Goal: Task Accomplishment & Management: Use online tool/utility

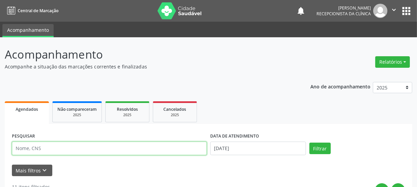
click at [37, 149] on input "text" at bounding box center [109, 149] width 195 height 14
type input "700804943005087"
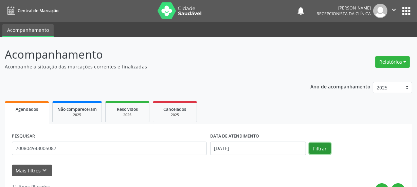
click at [324, 155] on div "PESQUISAR 700804943005087 DATA DE ATENDIMENTO [DATE] Filtrar" at bounding box center [208, 145] width 397 height 29
click at [315, 150] on button "Filtrar" at bounding box center [319, 149] width 21 height 12
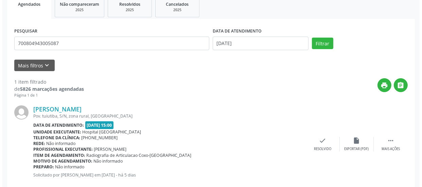
scroll to position [106, 0]
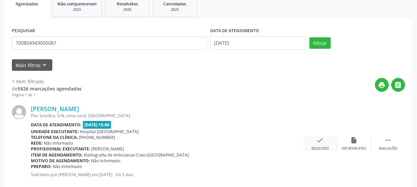
click at [328, 141] on div "check Resolvido" at bounding box center [320, 144] width 34 height 15
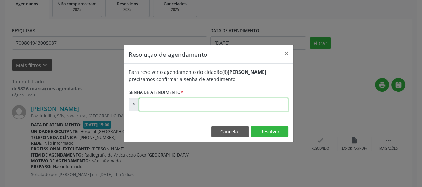
click at [214, 107] on input "text" at bounding box center [213, 105] width 149 height 14
type input "00170502"
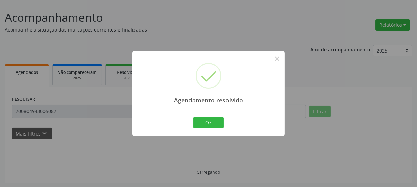
scroll to position [22, 0]
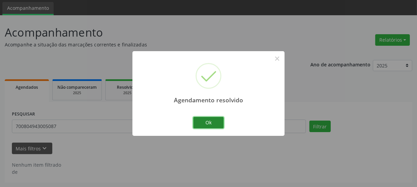
click at [217, 117] on button "Ok" at bounding box center [208, 123] width 31 height 12
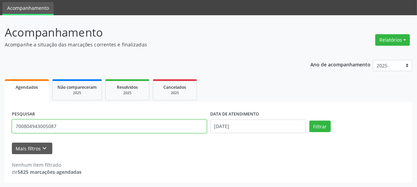
drag, startPoint x: 0, startPoint y: 141, endPoint x: 0, endPoint y: 153, distance: 12.2
click at [0, 147] on div "Acompanhamento Acompanhe a situação das marcações correntes e finalizadas Relat…" at bounding box center [208, 101] width 417 height 173
type input "700403198804850"
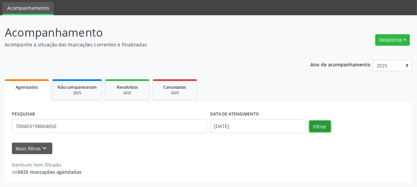
click at [312, 127] on button "Filtrar" at bounding box center [319, 127] width 21 height 12
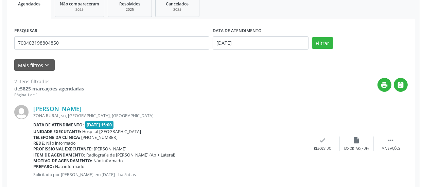
scroll to position [198, 0]
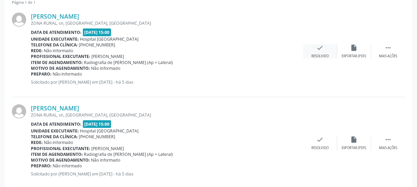
click at [315, 55] on div "Resolvido" at bounding box center [319, 56] width 17 height 5
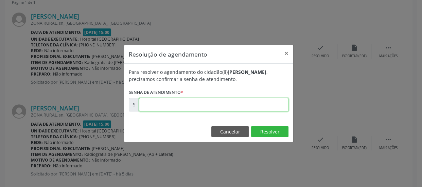
click at [167, 102] on input "text" at bounding box center [213, 105] width 149 height 14
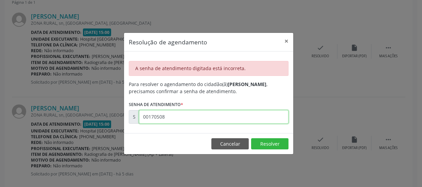
click at [178, 116] on input "00170508" at bounding box center [213, 117] width 149 height 14
type input "00170506"
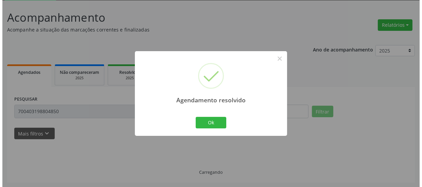
scroll to position [120, 0]
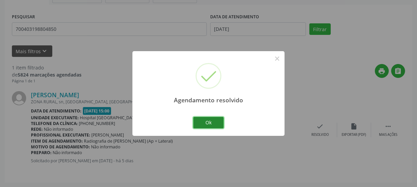
click at [214, 125] on button "Ok" at bounding box center [208, 123] width 31 height 12
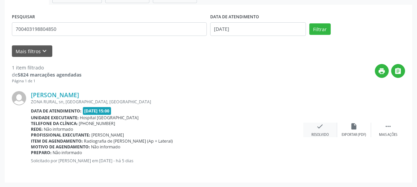
click at [316, 135] on div "Resolvido" at bounding box center [319, 135] width 17 height 5
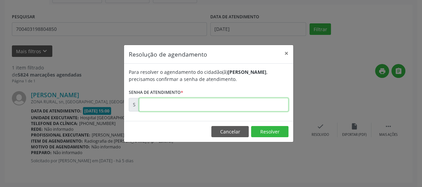
drag, startPoint x: 232, startPoint y: 105, endPoint x: 237, endPoint y: 121, distance: 16.8
click at [236, 111] on input "text" at bounding box center [213, 105] width 149 height 14
type input "00170508"
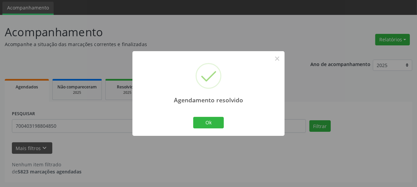
scroll to position [22, 0]
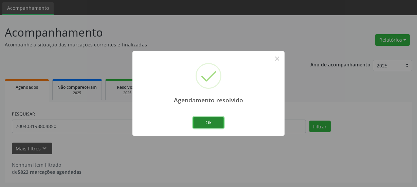
click at [219, 121] on button "Ok" at bounding box center [208, 123] width 31 height 12
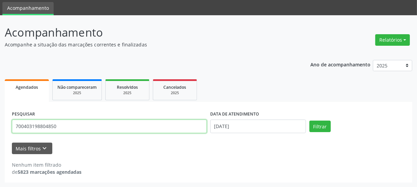
drag, startPoint x: 0, startPoint y: 148, endPoint x: 0, endPoint y: 158, distance: 9.2
click at [0, 155] on div "Acompanhamento Acompanhe a situação das marcações correntes e finalizadas Relat…" at bounding box center [208, 101] width 417 height 173
type input "704106031952250"
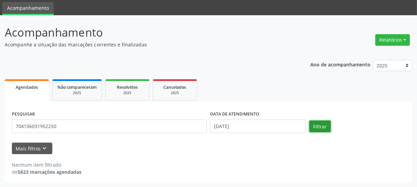
click at [318, 125] on button "Filtrar" at bounding box center [319, 127] width 21 height 12
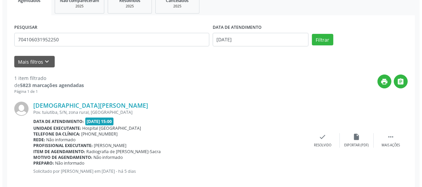
scroll to position [120, 0]
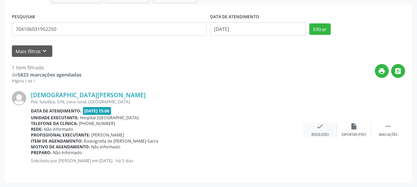
click at [309, 126] on div "check Resolvido" at bounding box center [320, 130] width 34 height 15
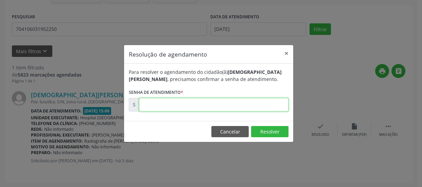
click at [181, 104] on input "text" at bounding box center [213, 105] width 149 height 14
type input "00170507"
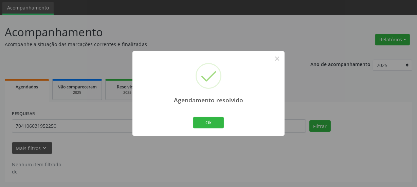
scroll to position [22, 0]
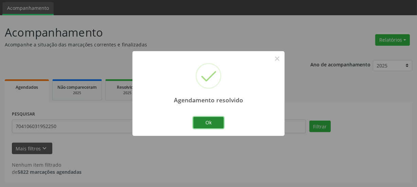
click at [210, 117] on button "Ok" at bounding box center [208, 123] width 31 height 12
